Goal: Information Seeking & Learning: Learn about a topic

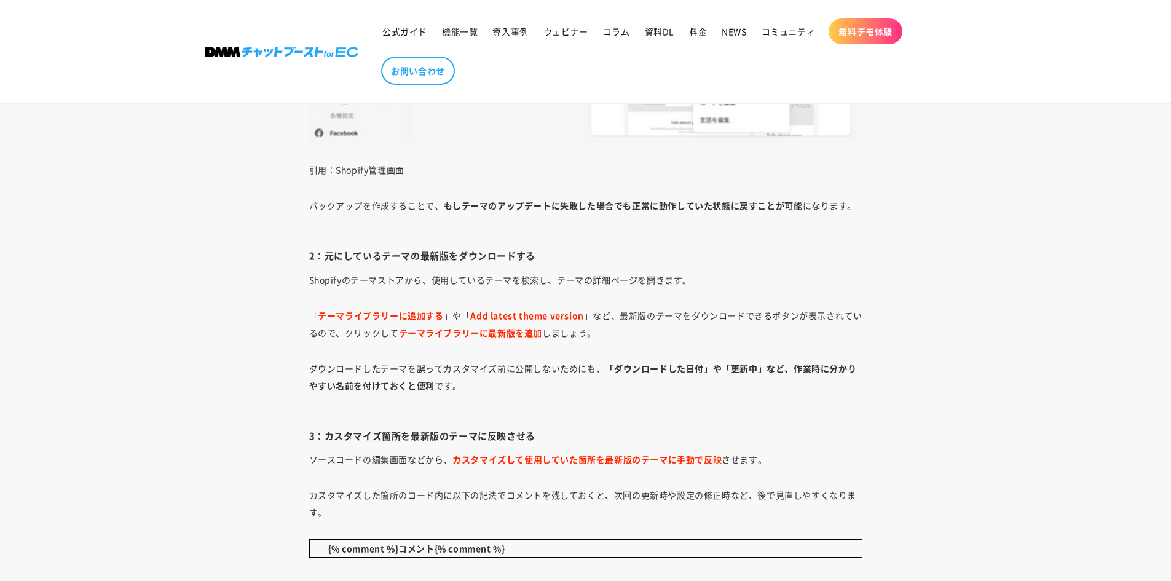
scroll to position [5225, 0]
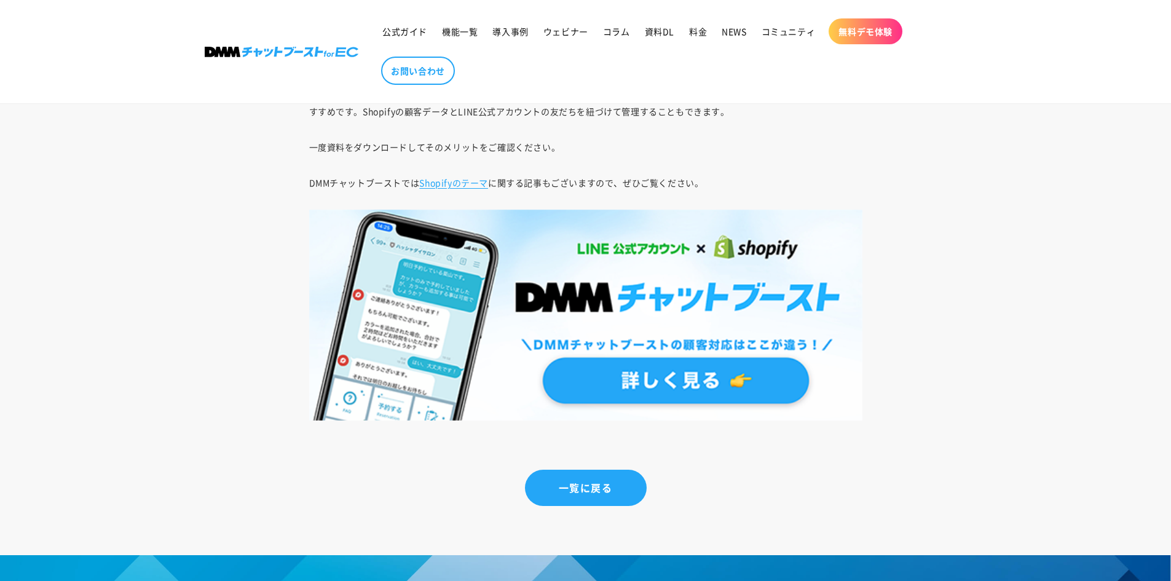
scroll to position [7684, 0]
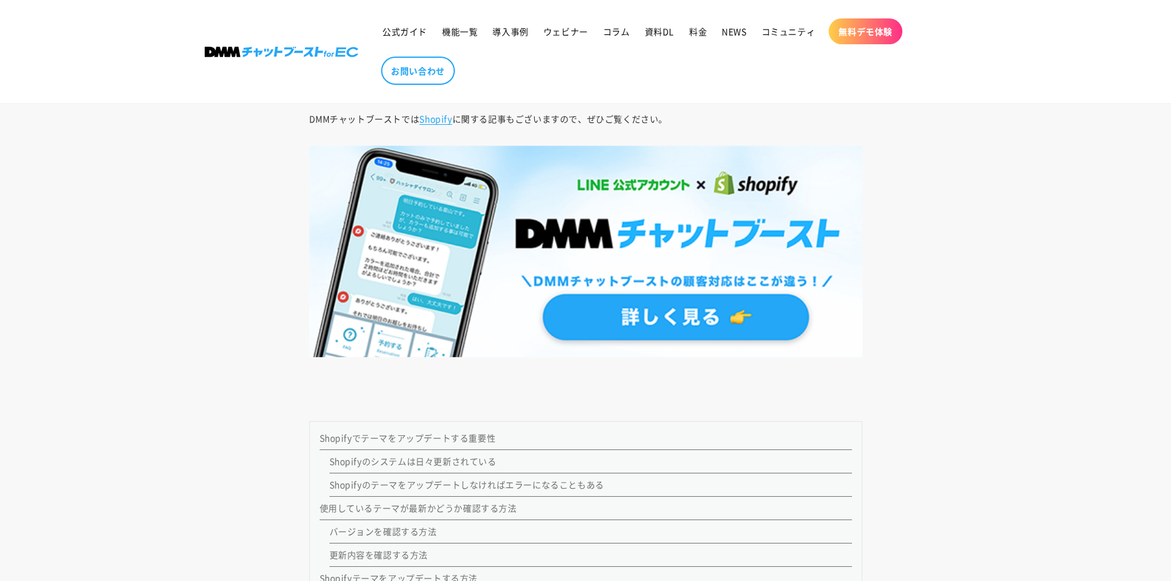
scroll to position [1291, 0]
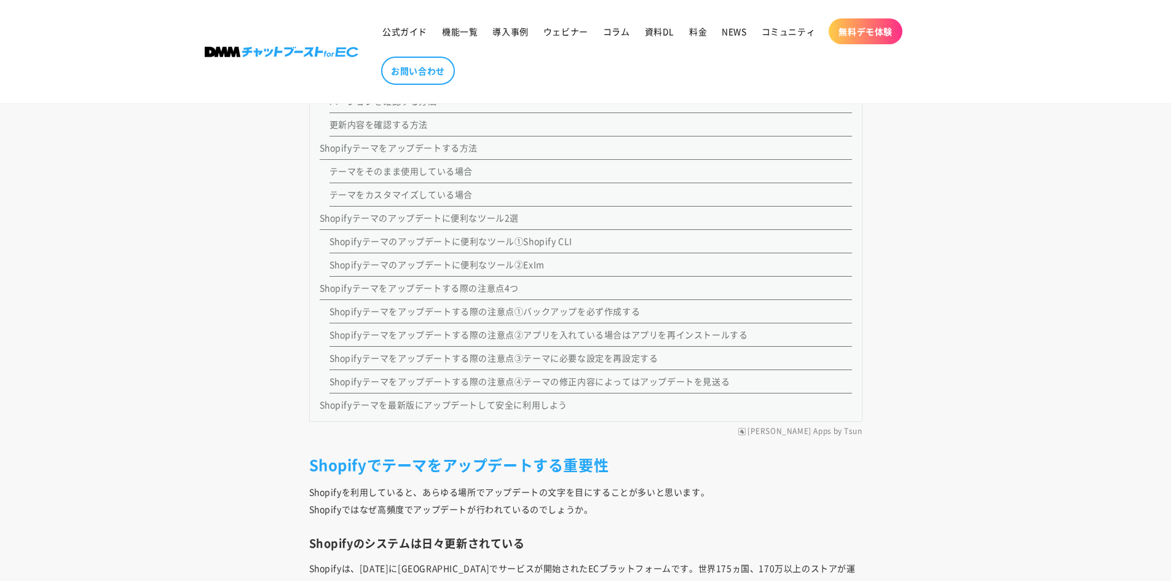
click at [532, 242] on link "Shopifyテーマのアップデートに便利なツール①Shopify CLI" at bounding box center [451, 241] width 243 height 12
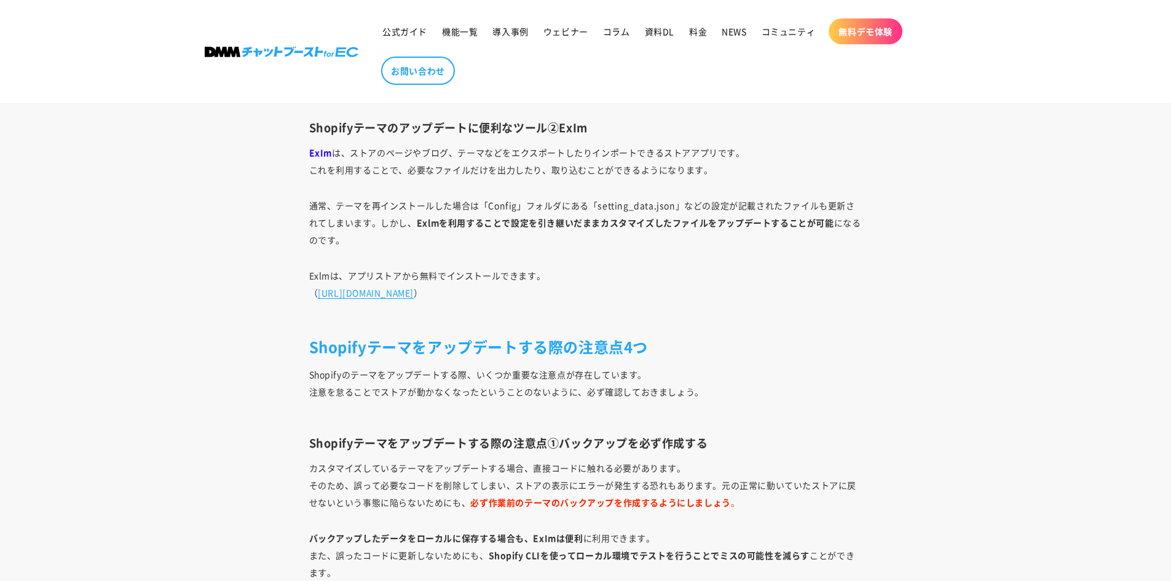
scroll to position [6526, 0]
